Goal: Browse casually: Explore the website without a specific task or goal

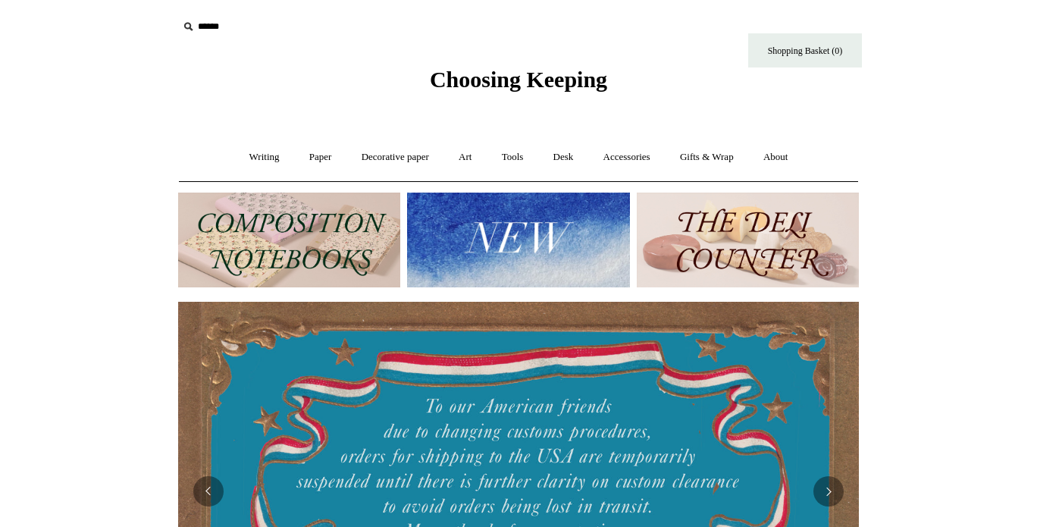
scroll to position [227, 0]
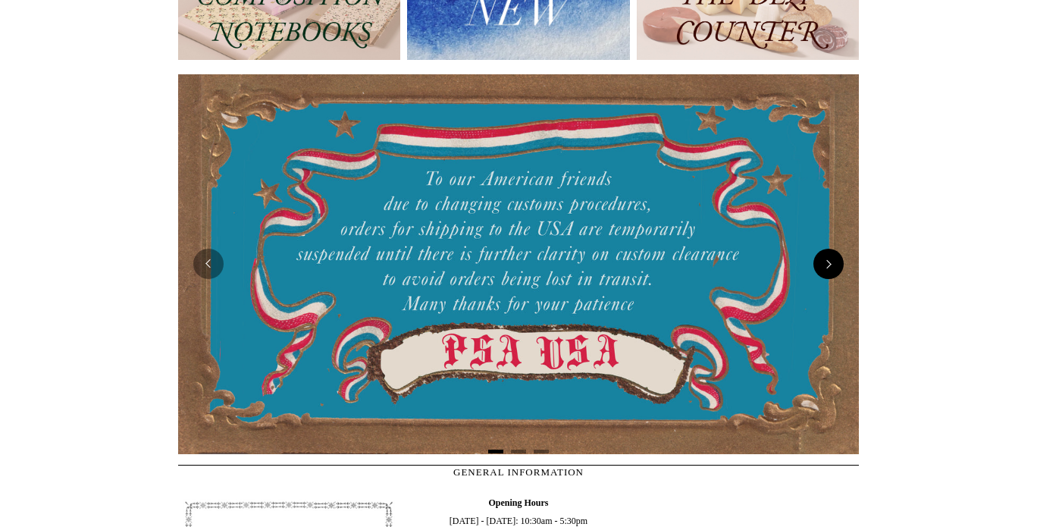
click at [837, 270] on button "Next" at bounding box center [828, 264] width 30 height 30
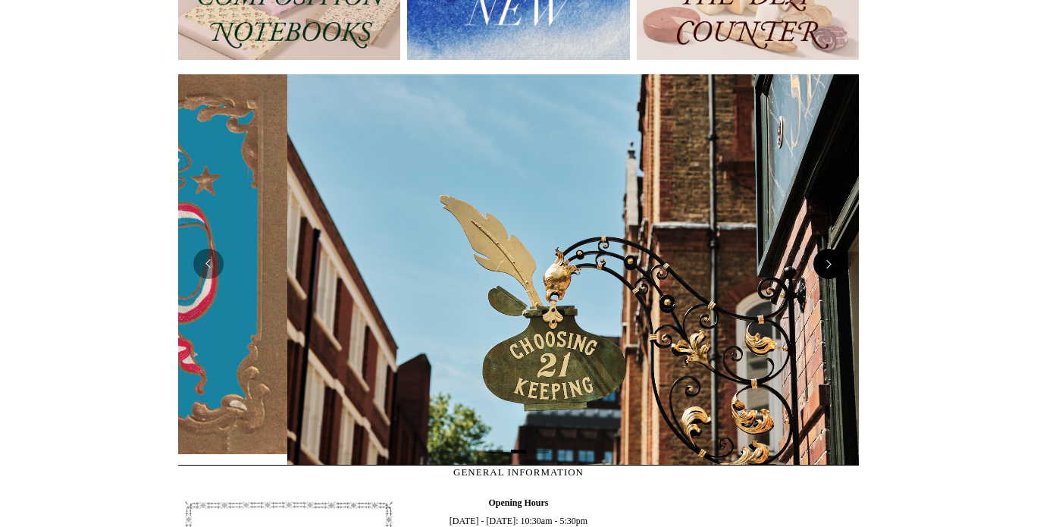
scroll to position [0, 681]
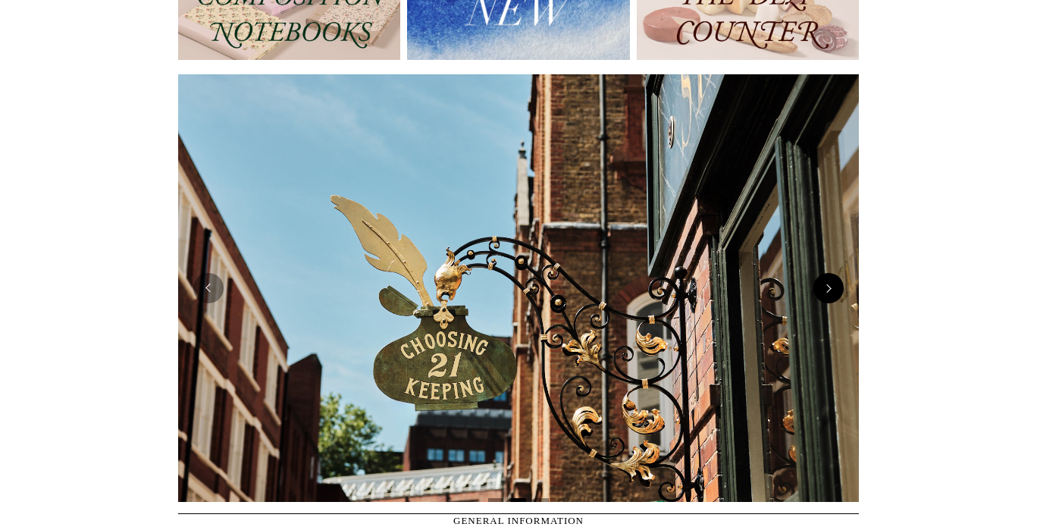
click at [830, 287] on button "Next" at bounding box center [828, 288] width 30 height 30
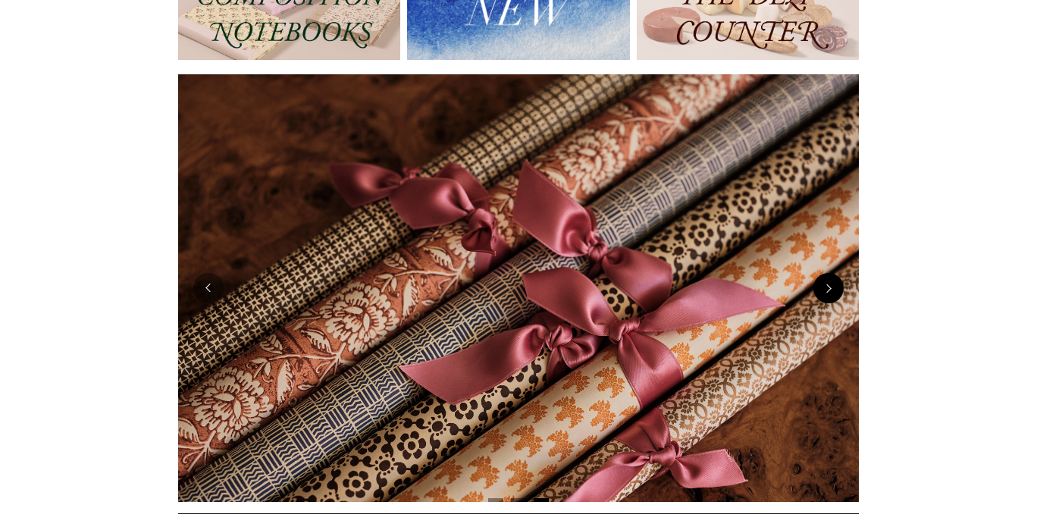
click at [830, 287] on button "Next" at bounding box center [828, 288] width 30 height 30
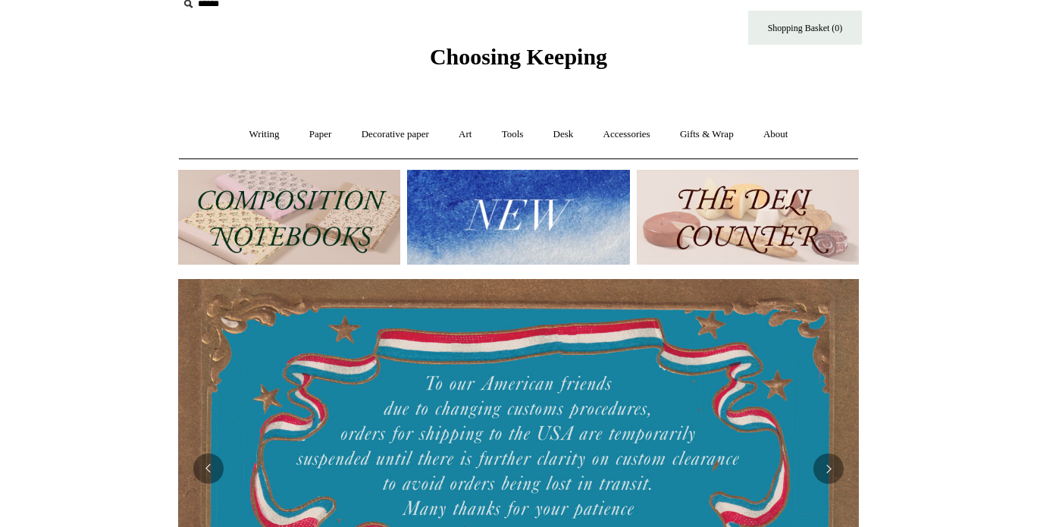
scroll to position [0, 0]
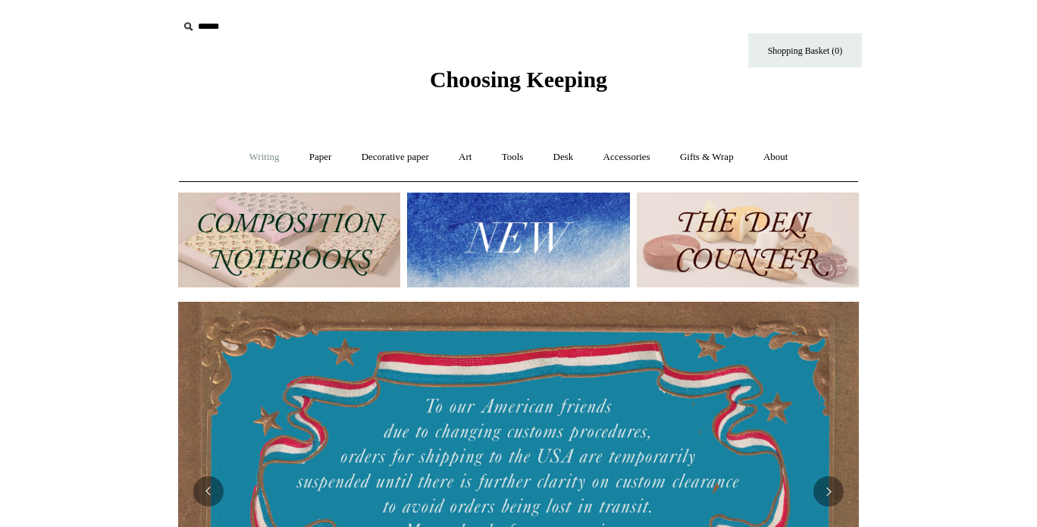
click at [266, 155] on link "Writing +" at bounding box center [265, 157] width 58 height 40
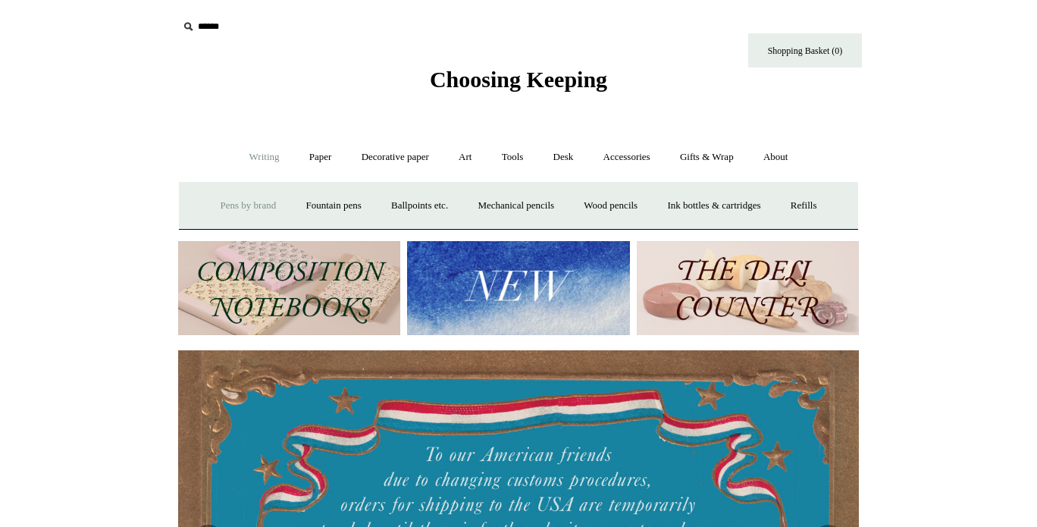
click at [249, 205] on link "Pens by brand +" at bounding box center [248, 206] width 83 height 40
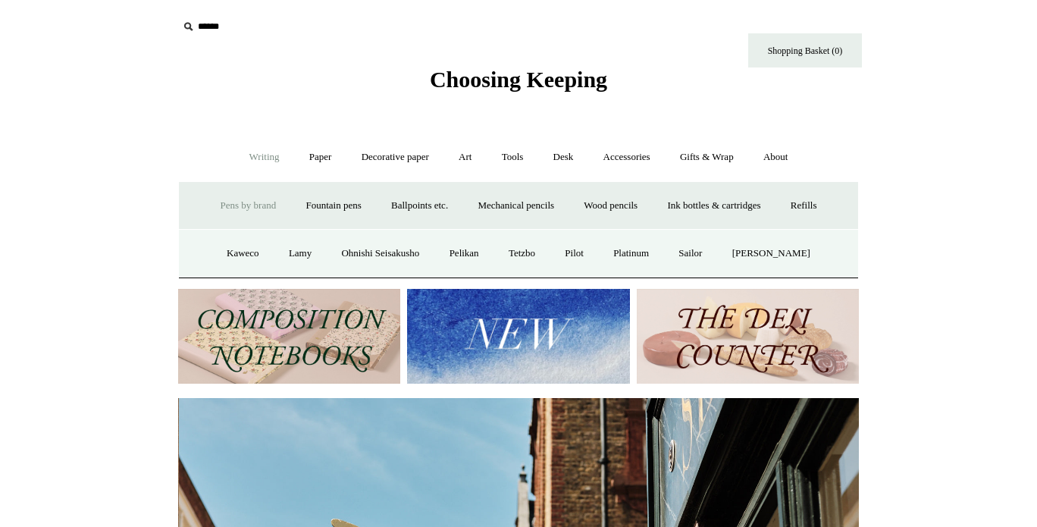
scroll to position [0, 681]
click at [711, 255] on link "Sailor" at bounding box center [690, 253] width 51 height 40
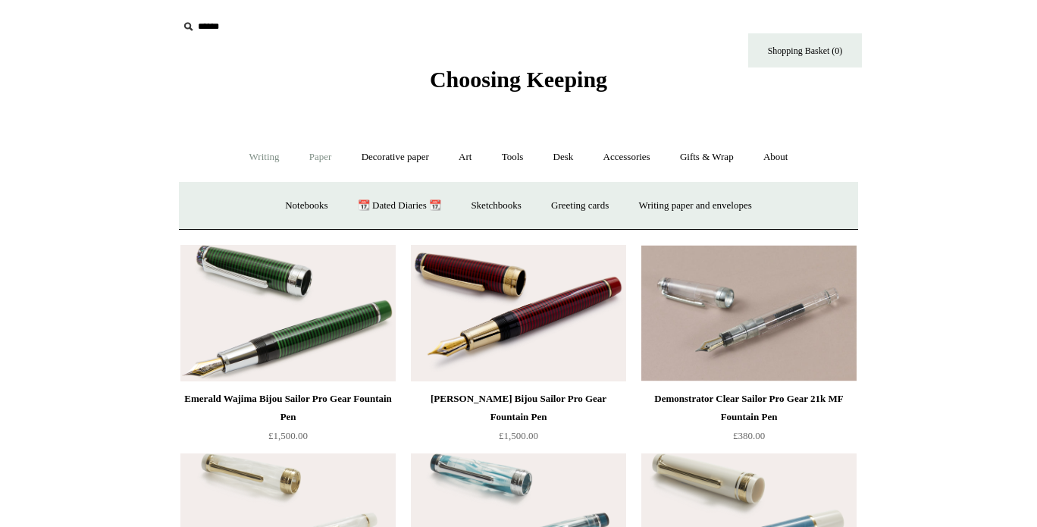
click at [271, 161] on link "Writing +" at bounding box center [265, 157] width 58 height 40
click at [339, 206] on link "Fountain pens +" at bounding box center [333, 206] width 83 height 40
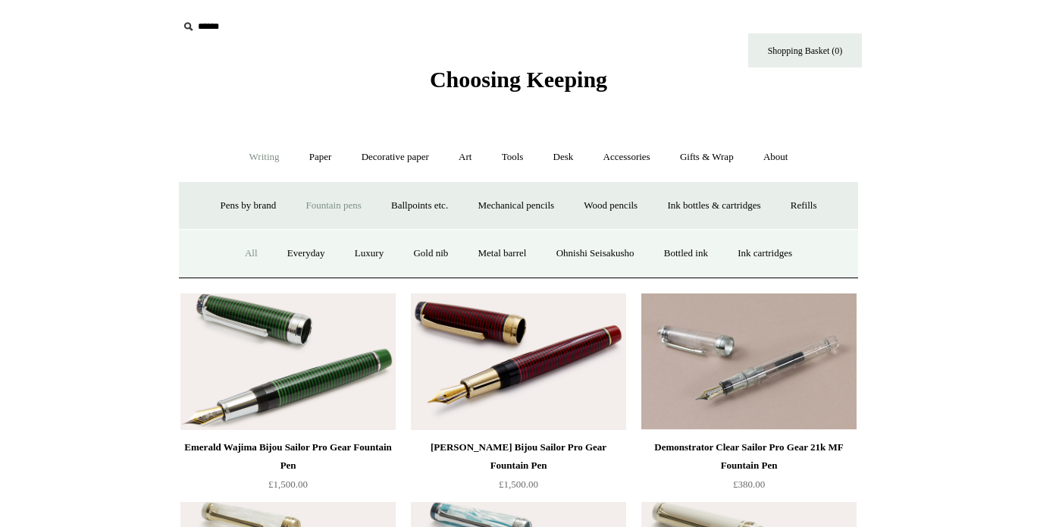
click at [247, 252] on link "All" at bounding box center [251, 253] width 40 height 40
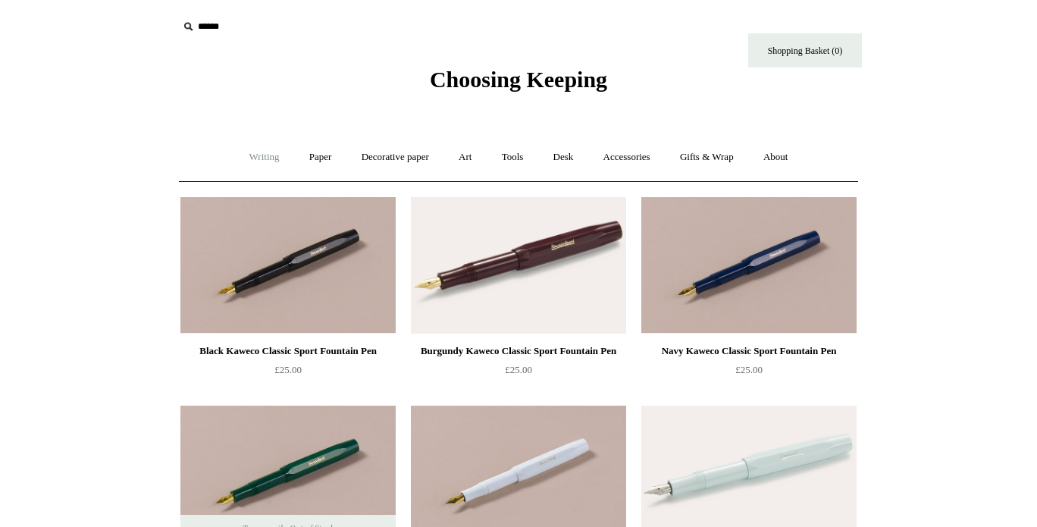
click at [246, 155] on link "Writing +" at bounding box center [265, 157] width 58 height 40
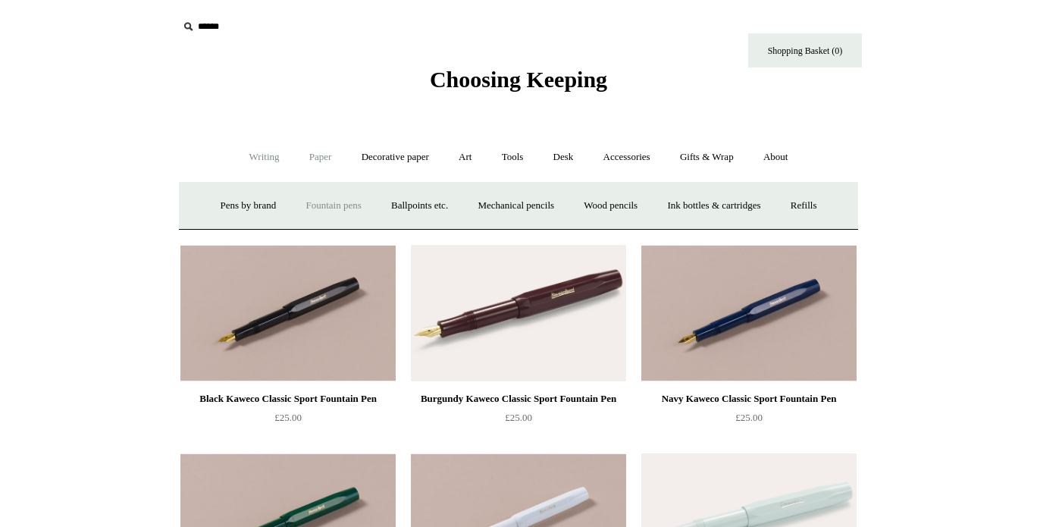
click at [311, 159] on link "Paper +" at bounding box center [321, 157] width 50 height 40
click at [283, 205] on link "Notebooks +" at bounding box center [306, 206] width 70 height 40
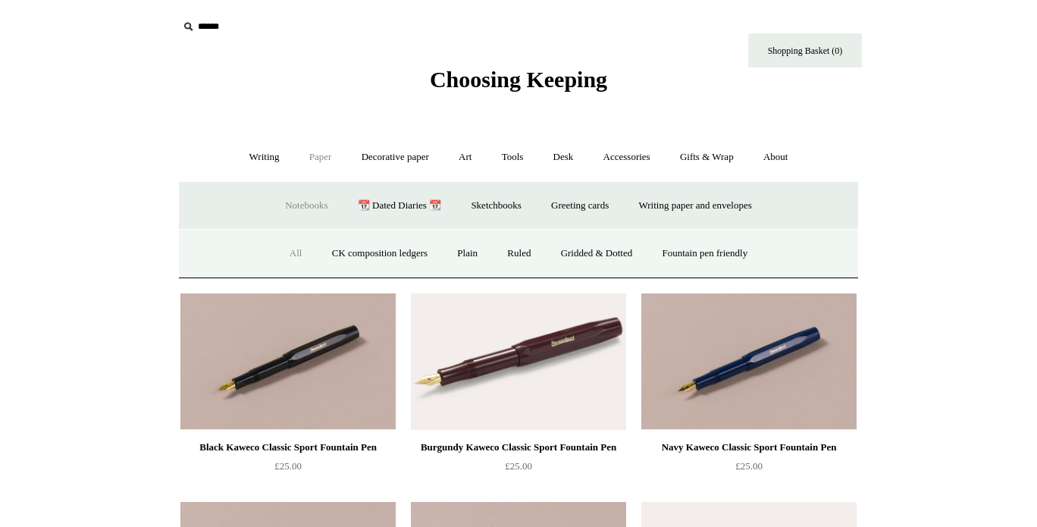
click at [281, 243] on link "All" at bounding box center [296, 253] width 40 height 40
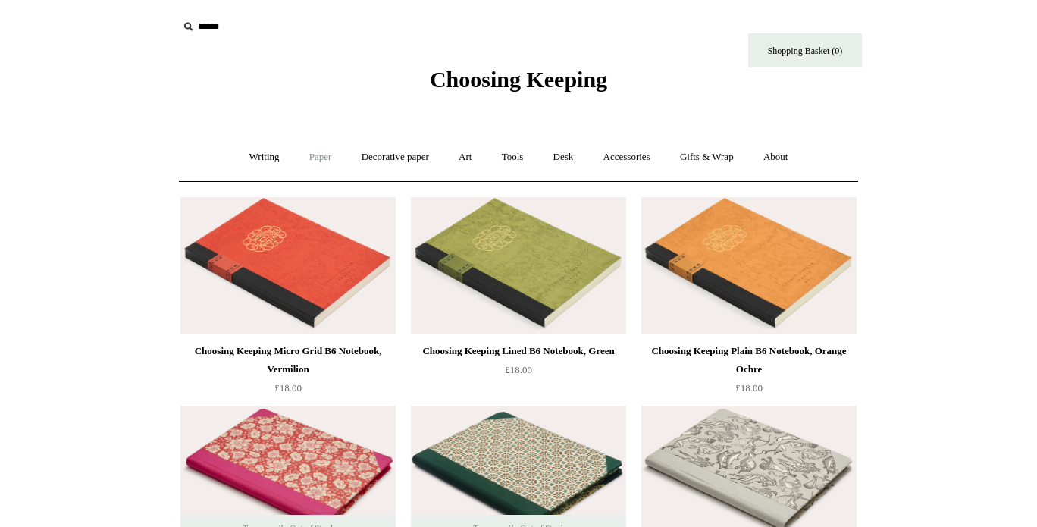
click at [315, 158] on link "Paper +" at bounding box center [321, 157] width 50 height 40
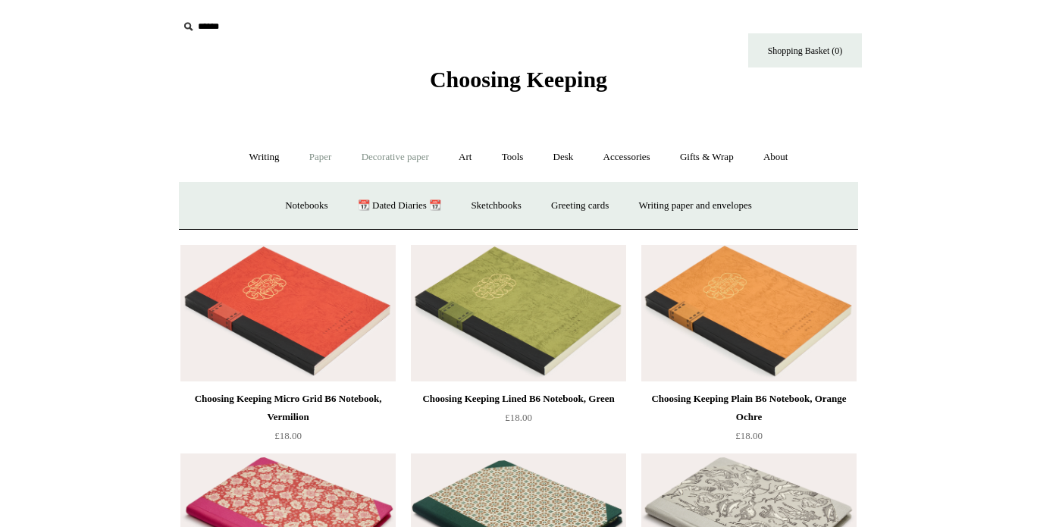
click at [405, 153] on link "Decorative paper +" at bounding box center [395, 157] width 95 height 40
click at [475, 158] on link "Art +" at bounding box center [465, 157] width 40 height 40
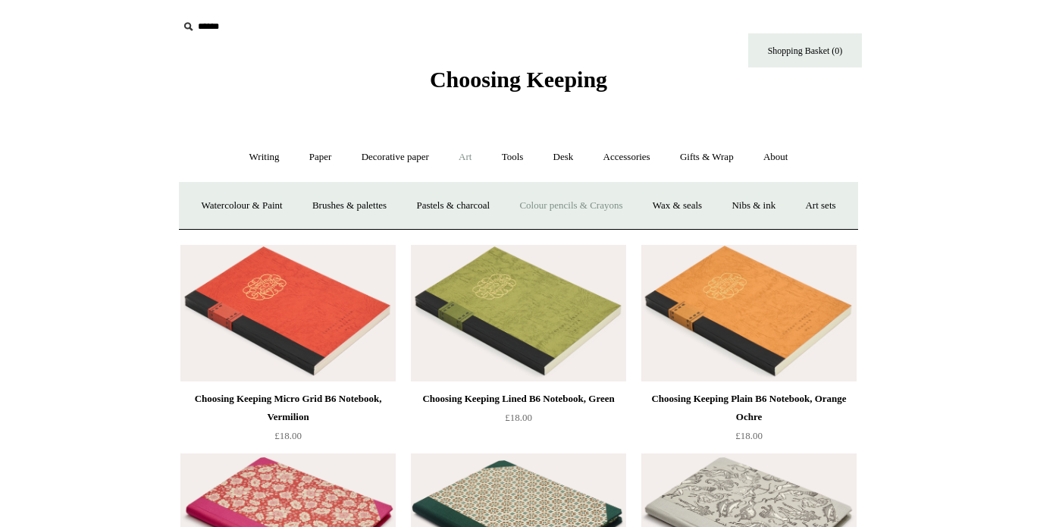
click at [596, 207] on link "Colour pencils & Crayons" at bounding box center [570, 206] width 130 height 40
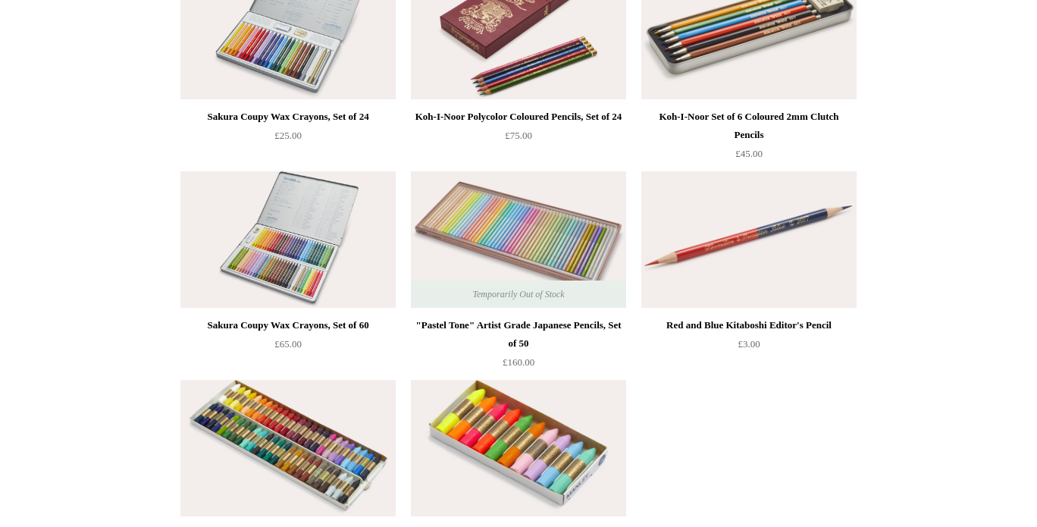
scroll to position [455, 0]
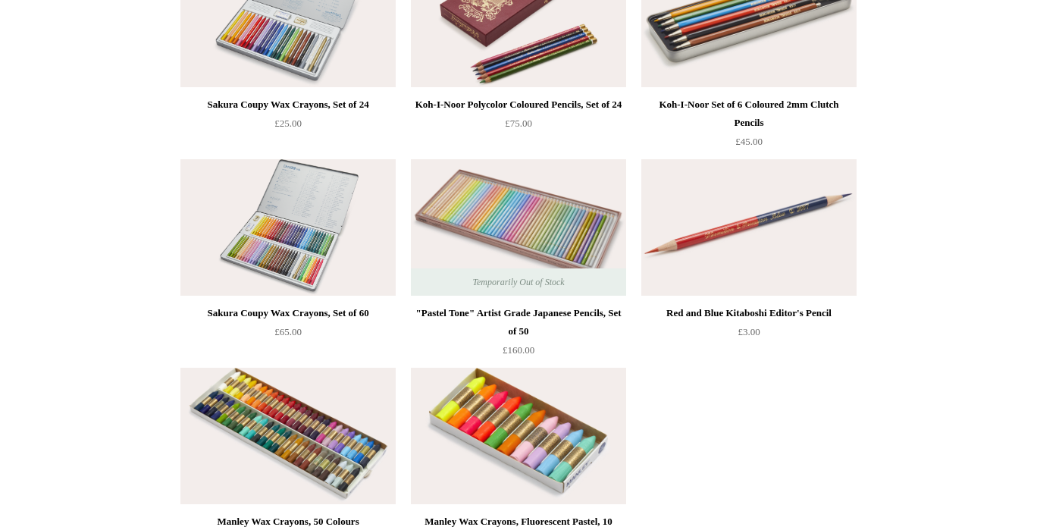
click at [522, 233] on img at bounding box center [518, 227] width 215 height 136
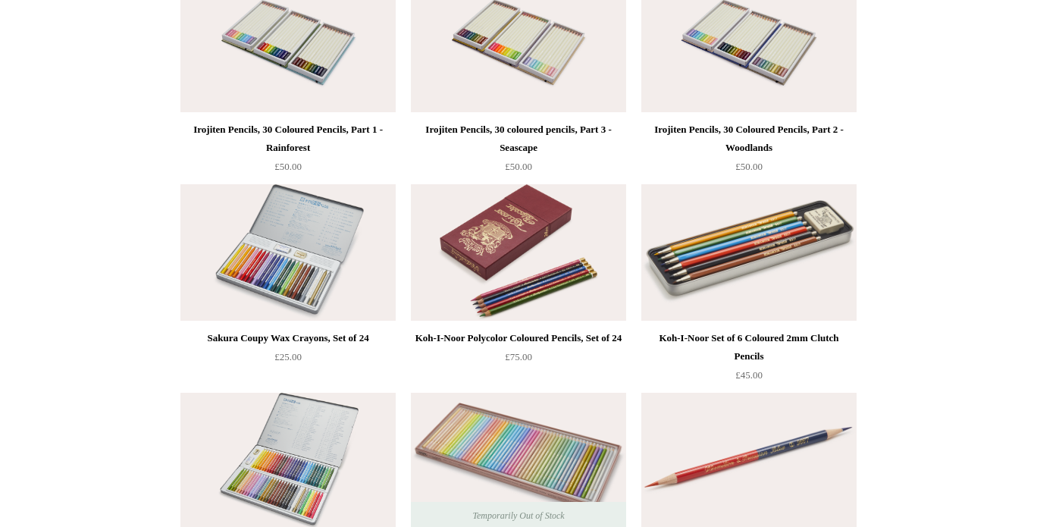
scroll to position [0, 0]
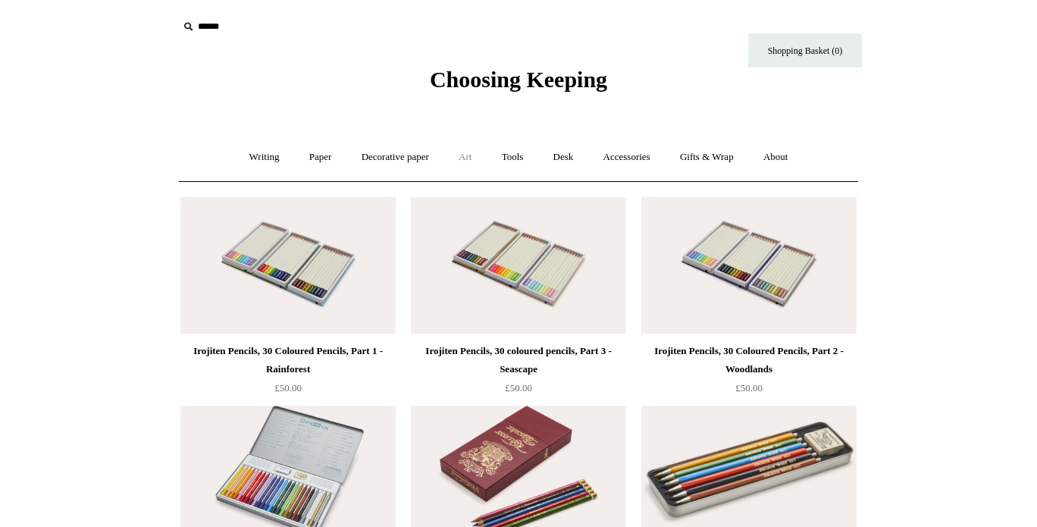
click at [472, 152] on link "Art +" at bounding box center [465, 157] width 40 height 40
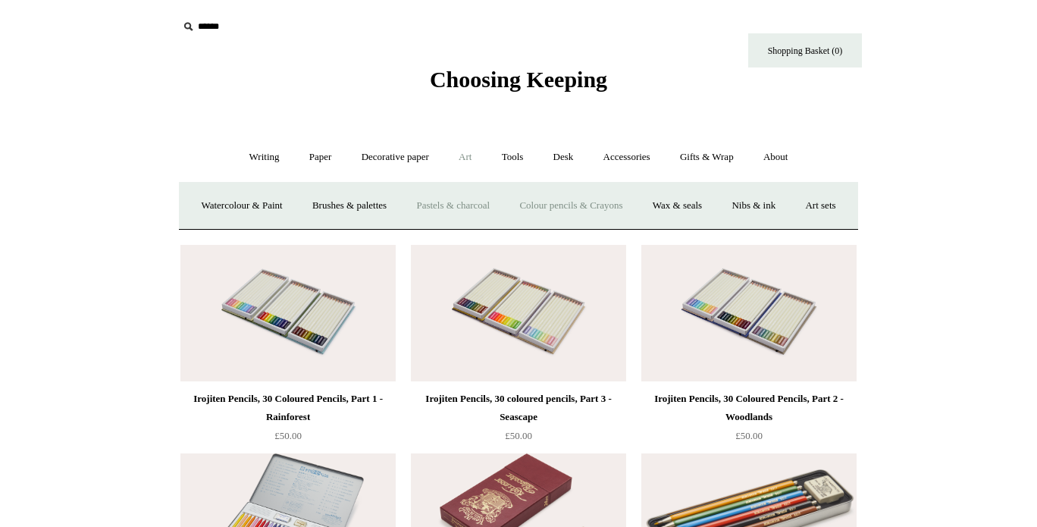
click at [503, 208] on link "Pastels & charcoal" at bounding box center [452, 206] width 101 height 40
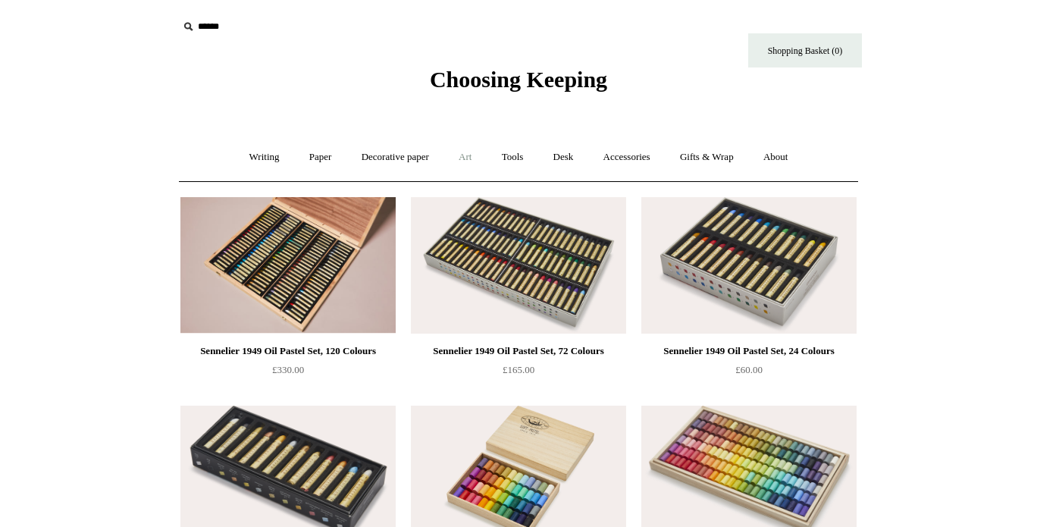
click at [460, 155] on link "Art +" at bounding box center [465, 157] width 40 height 40
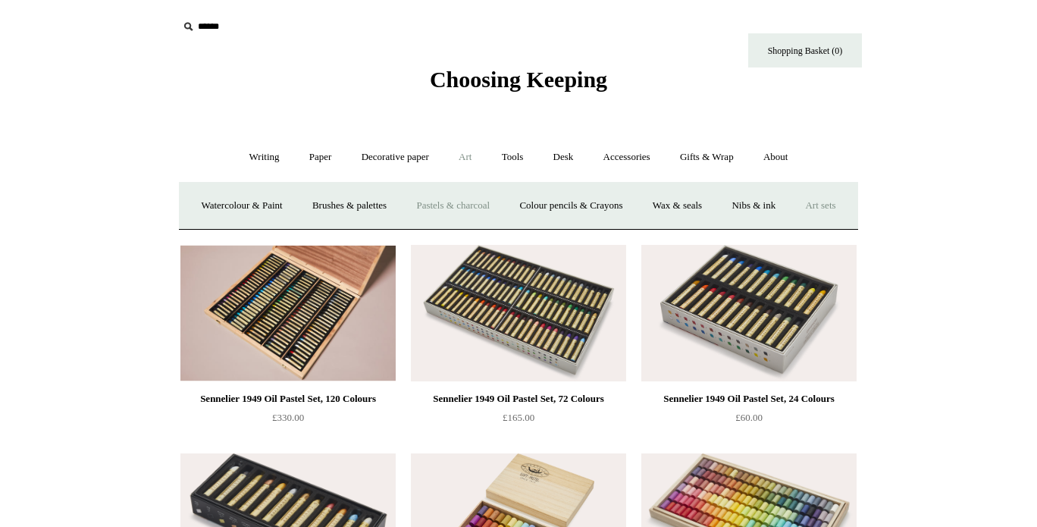
click at [791, 226] on link "Art sets" at bounding box center [820, 206] width 58 height 40
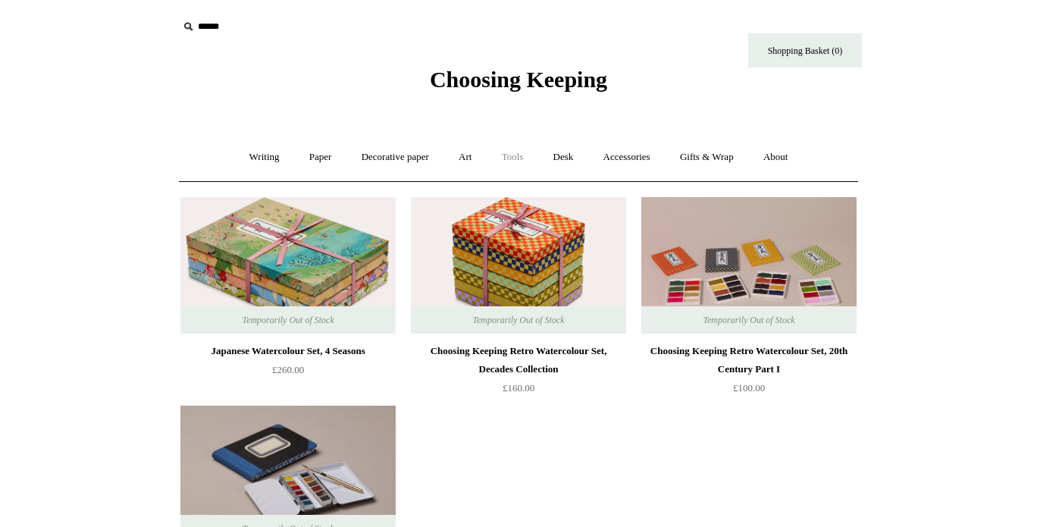
click at [524, 158] on link "Tools +" at bounding box center [512, 157] width 49 height 40
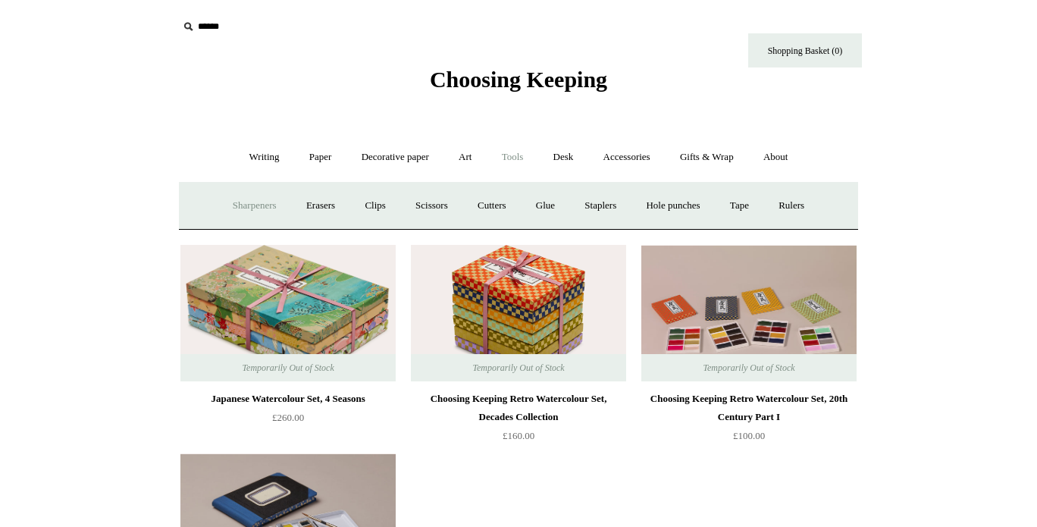
click at [250, 201] on link "Sharpeners" at bounding box center [254, 206] width 71 height 40
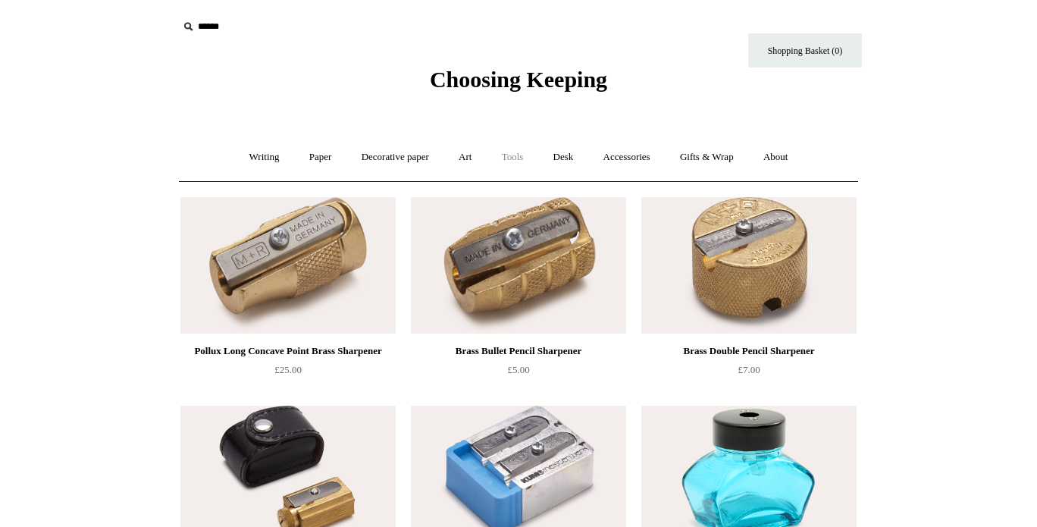
click at [513, 155] on link "Tools +" at bounding box center [512, 157] width 49 height 40
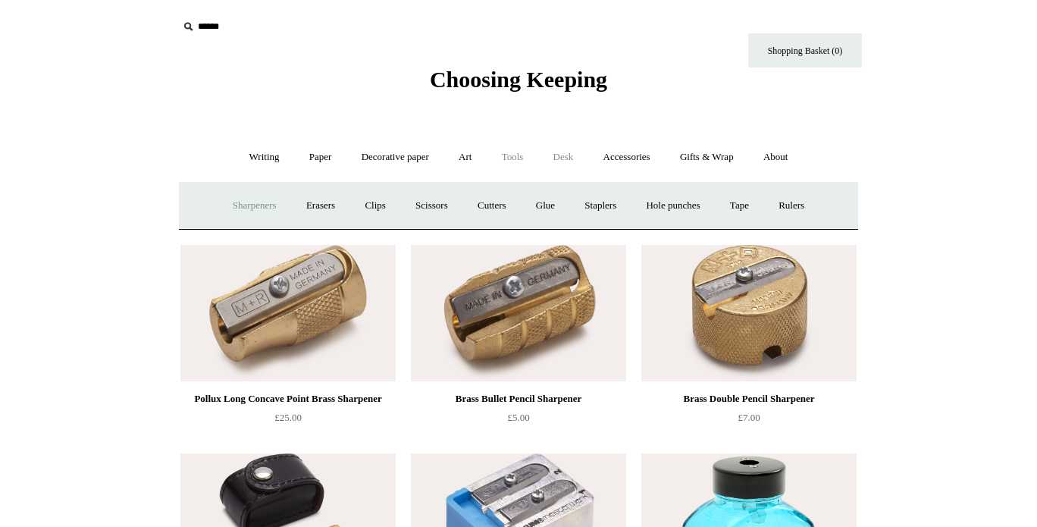
click at [568, 152] on link "Desk +" at bounding box center [564, 157] width 48 height 40
click at [585, 211] on link "Desk Accessories" at bounding box center [582, 206] width 96 height 40
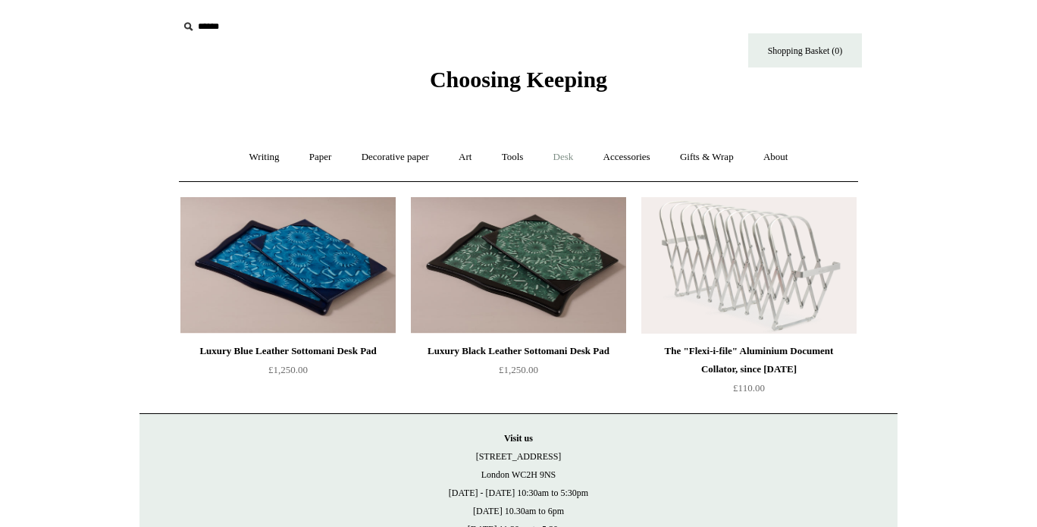
click at [571, 155] on link "Desk +" at bounding box center [564, 157] width 48 height 40
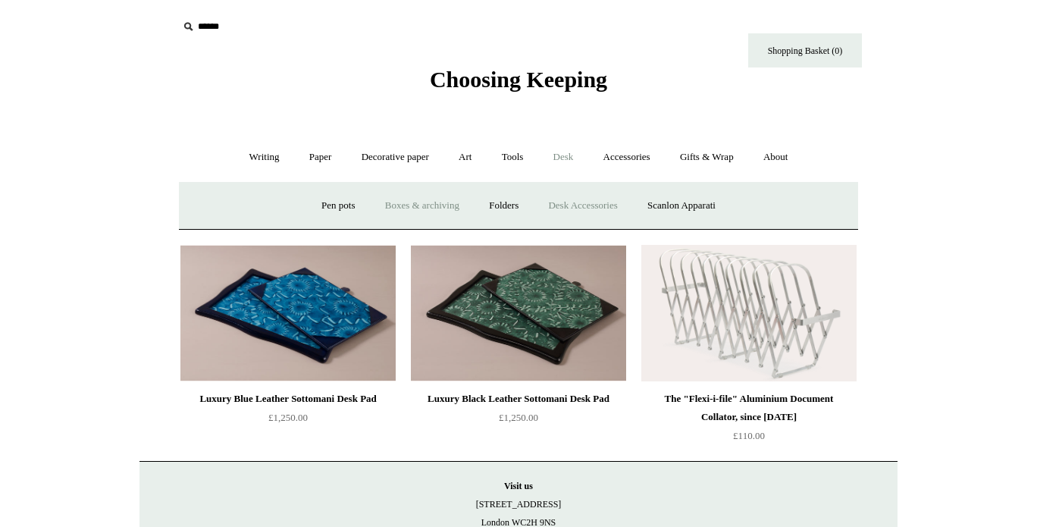
click at [390, 205] on link "Boxes & archiving" at bounding box center [422, 206] width 102 height 40
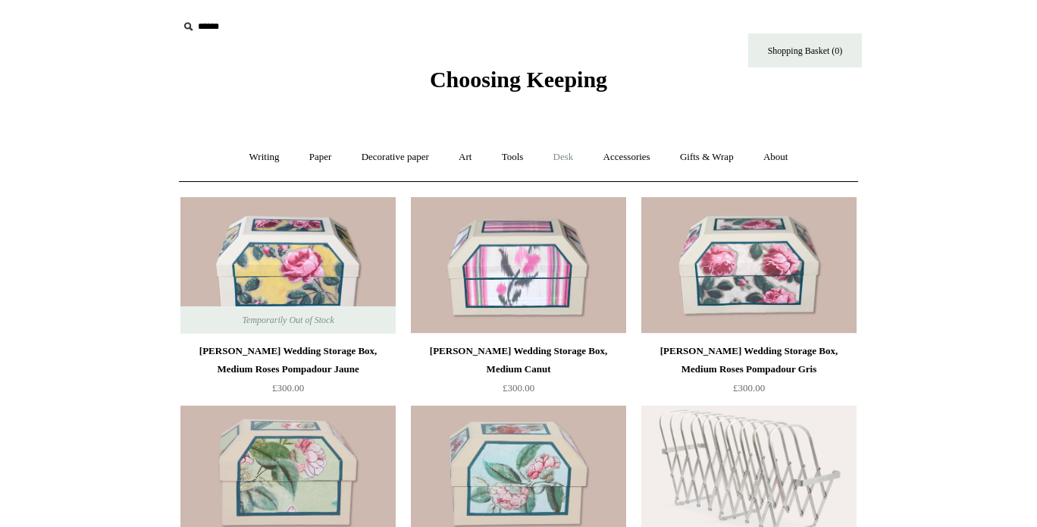
click at [565, 160] on link "Desk +" at bounding box center [564, 157] width 48 height 40
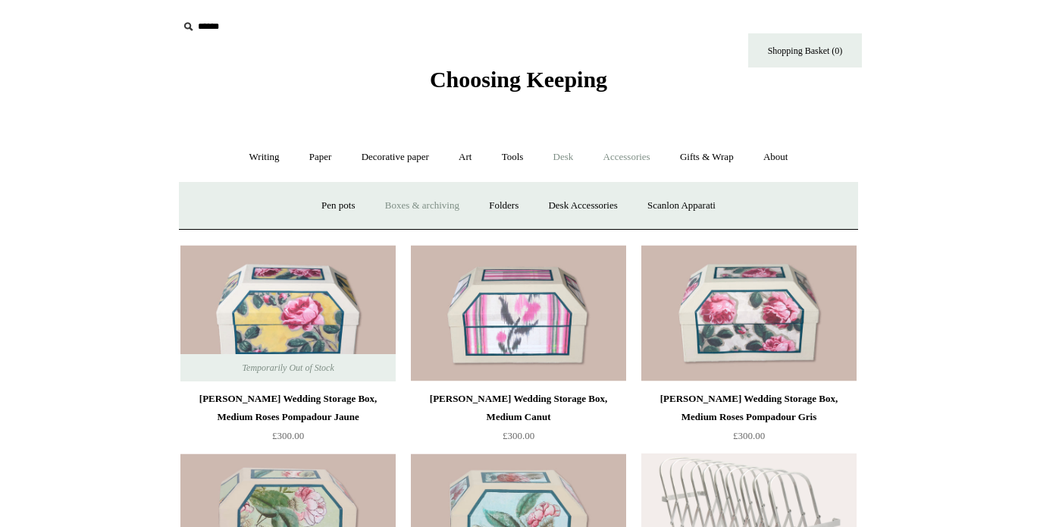
click at [619, 160] on link "Accessories +" at bounding box center [627, 157] width 74 height 40
click at [268, 199] on link "Personal Accessories +" at bounding box center [260, 206] width 110 height 40
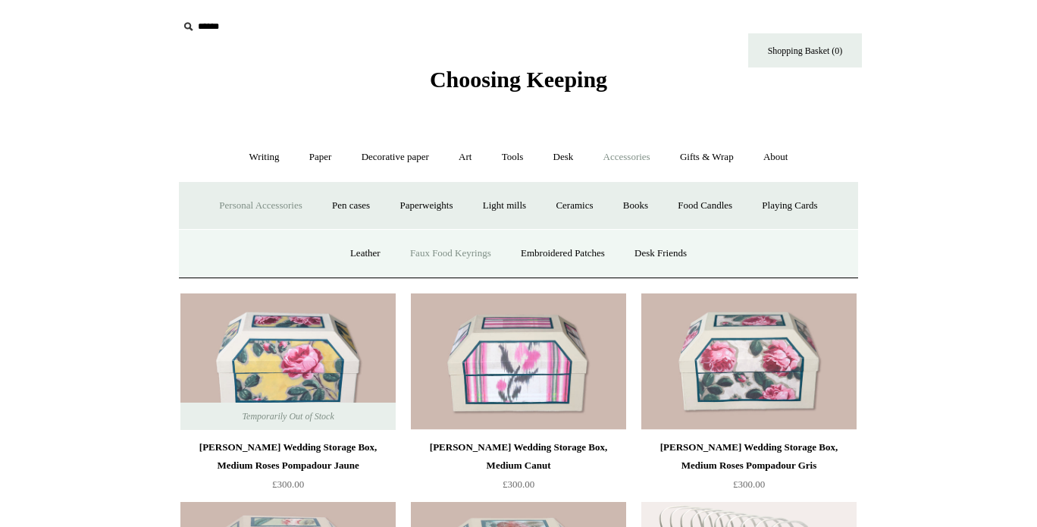
click at [426, 246] on link "Faux Food Keyrings" at bounding box center [450, 253] width 108 height 40
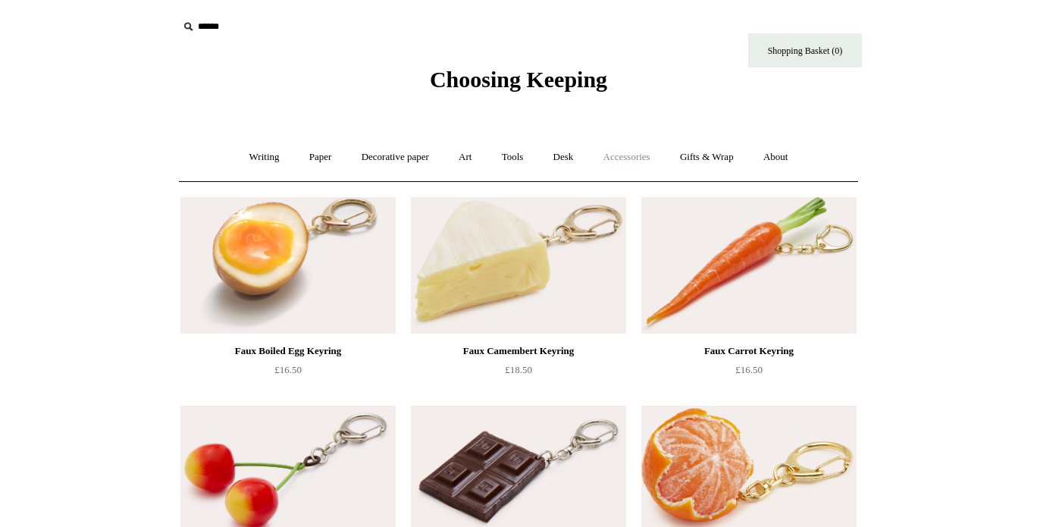
click at [642, 160] on link "Accessories +" at bounding box center [627, 157] width 74 height 40
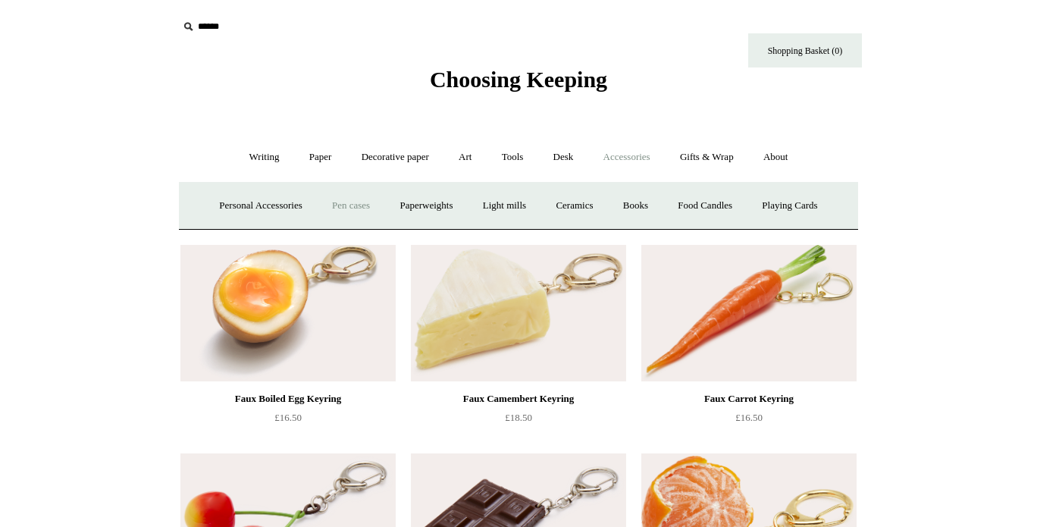
click at [358, 204] on link "Pen cases" at bounding box center [350, 206] width 65 height 40
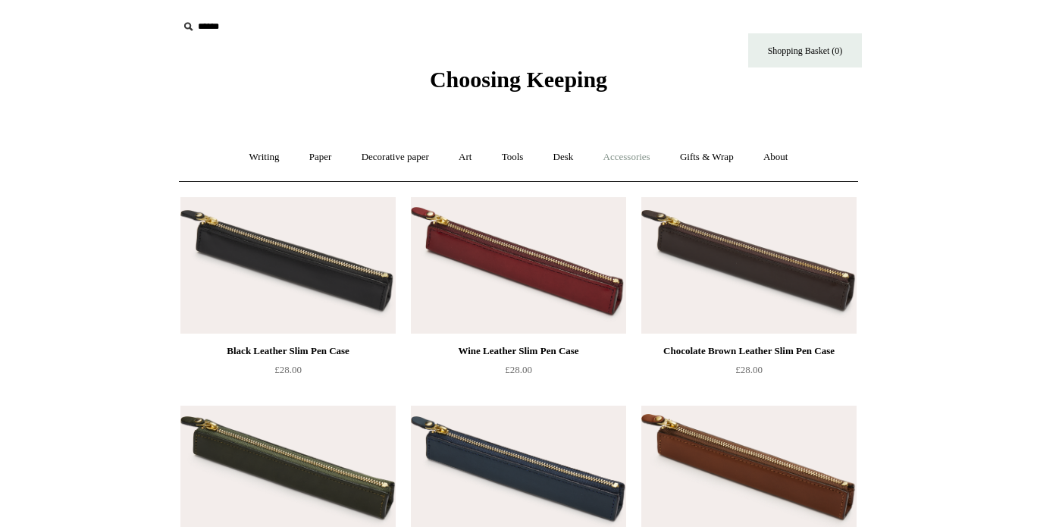
click at [656, 160] on link "Accessories +" at bounding box center [627, 157] width 74 height 40
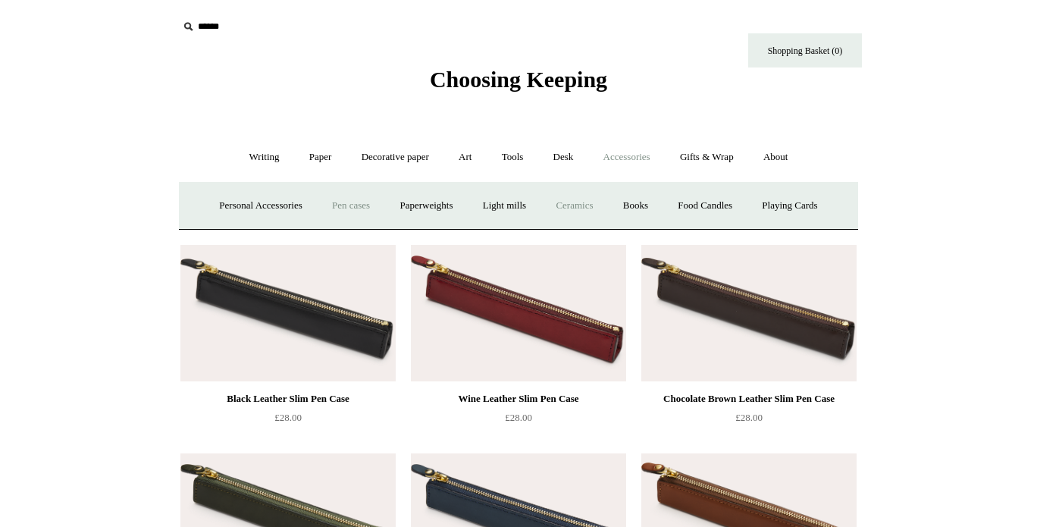
click at [574, 207] on link "Ceramics +" at bounding box center [574, 206] width 64 height 40
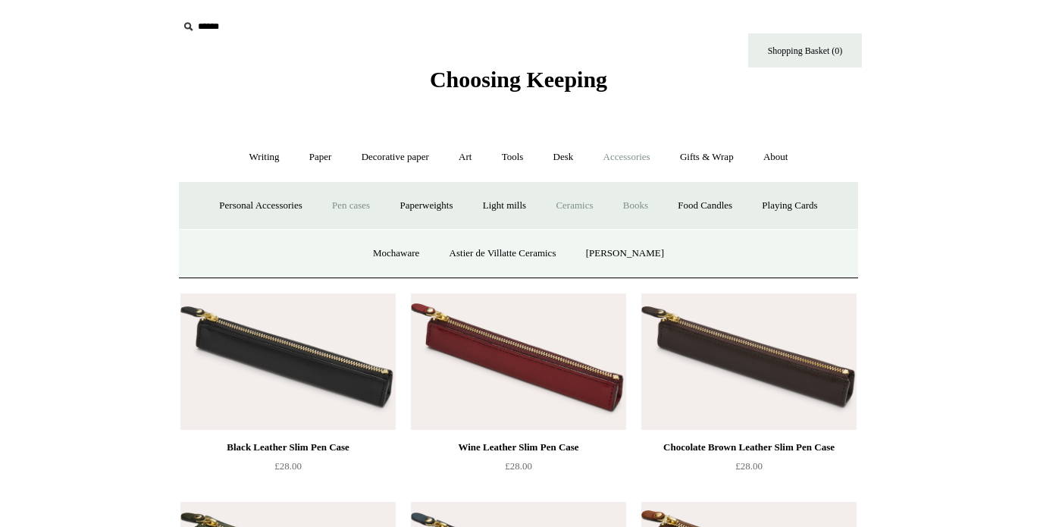
click at [640, 206] on link "Books" at bounding box center [635, 206] width 52 height 40
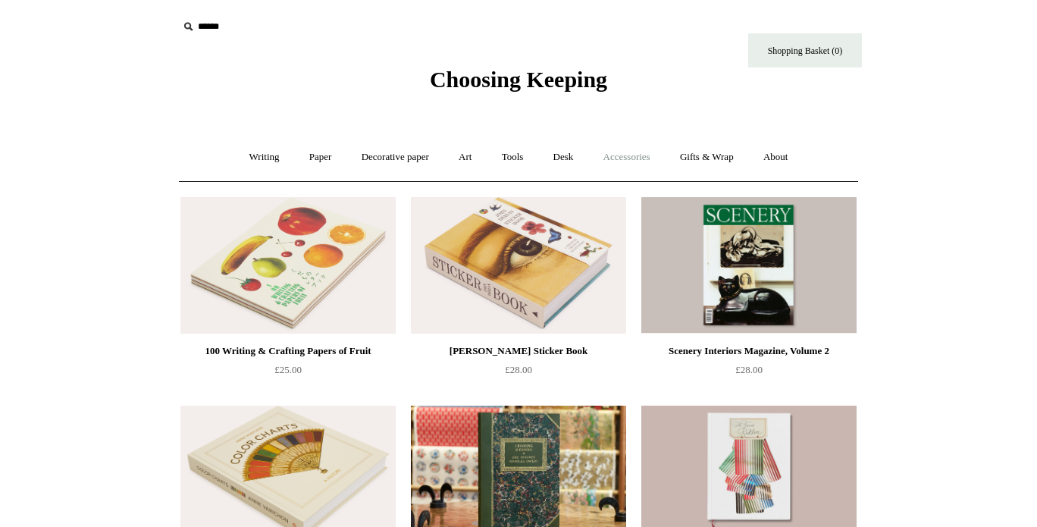
click at [640, 157] on link "Accessories +" at bounding box center [627, 157] width 74 height 40
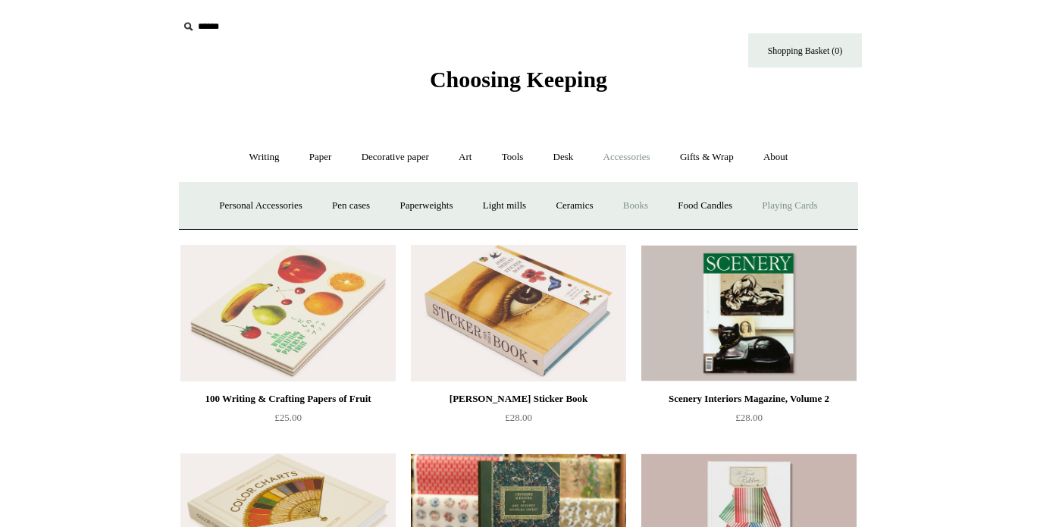
click at [802, 199] on link "Playing Cards" at bounding box center [789, 206] width 83 height 40
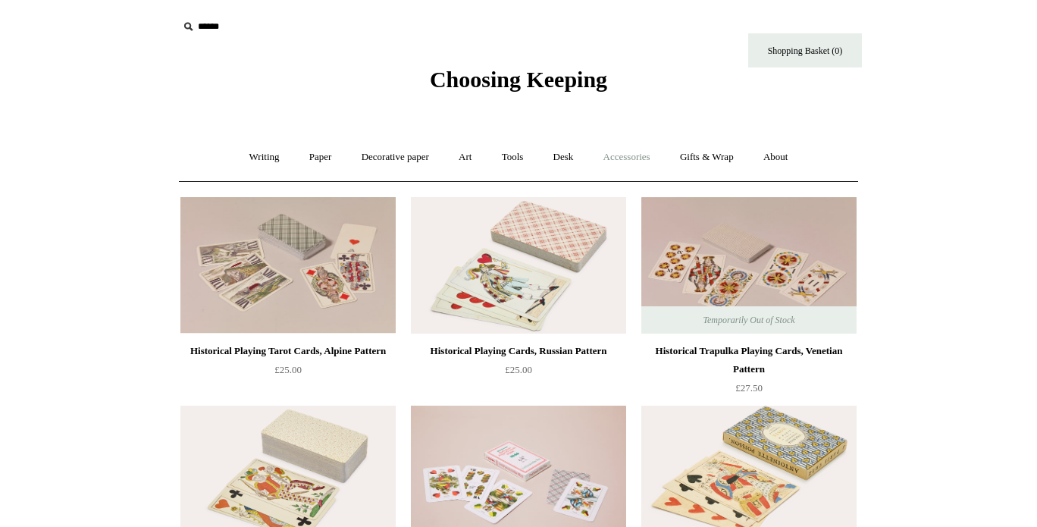
click at [619, 162] on link "Accessories +" at bounding box center [627, 157] width 74 height 40
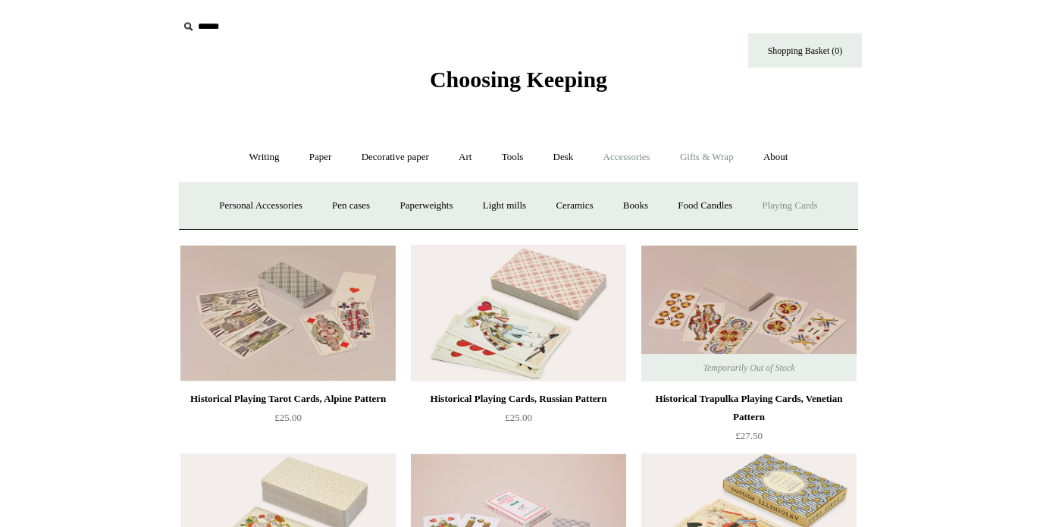
click at [718, 160] on link "Gifts & Wrap +" at bounding box center [706, 157] width 81 height 40
click at [812, 202] on link "Gift Cards" at bounding box center [792, 206] width 69 height 40
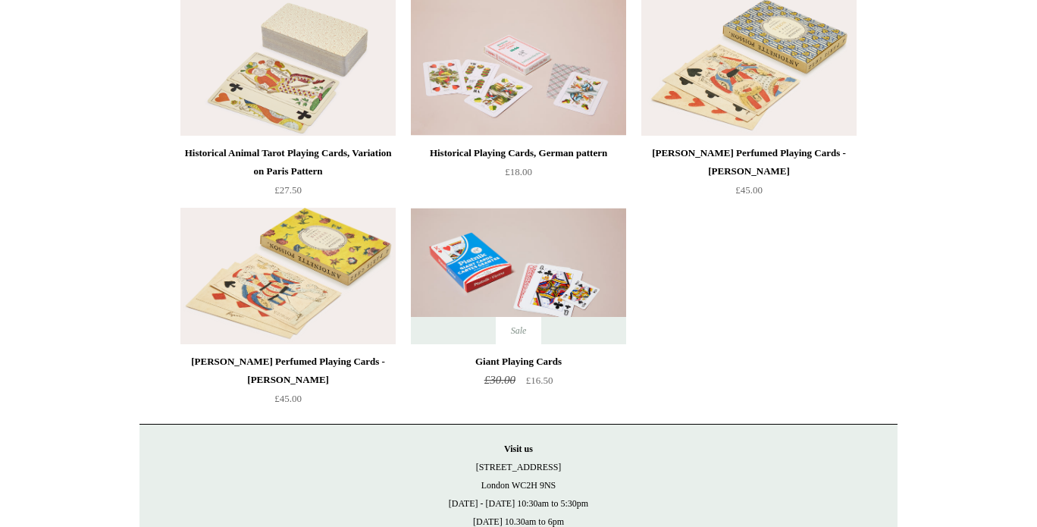
scroll to position [455, 0]
